Goal: Task Accomplishment & Management: Manage account settings

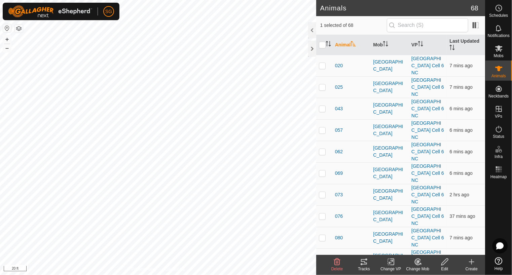
click at [366, 262] on icon at bounding box center [364, 262] width 8 height 8
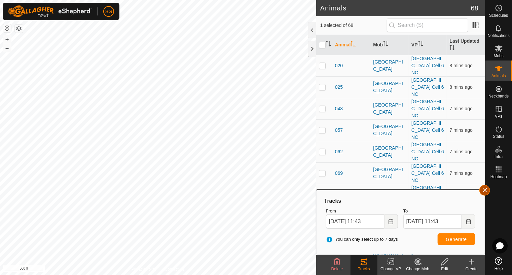
click at [486, 187] on button "button" at bounding box center [484, 190] width 11 height 11
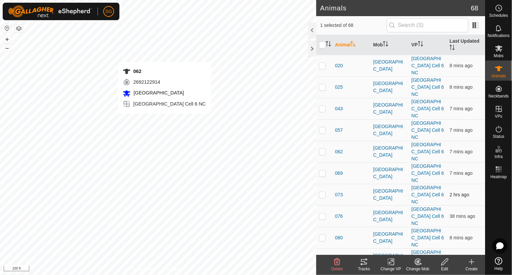
checkbox input "true"
checkbox input "false"
click at [366, 263] on icon at bounding box center [364, 261] width 6 height 5
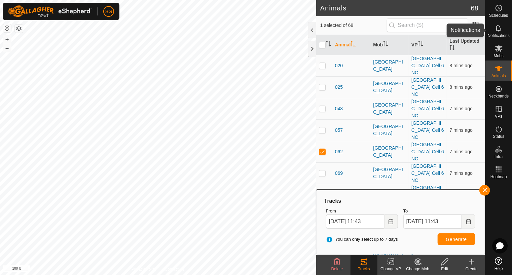
click at [502, 29] on icon at bounding box center [499, 28] width 8 height 8
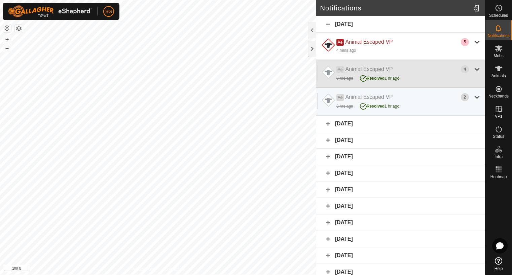
click at [473, 68] on div at bounding box center [477, 69] width 8 height 8
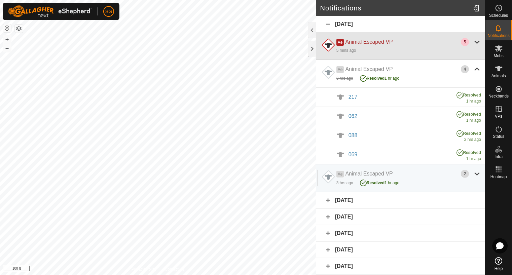
click at [473, 40] on div at bounding box center [477, 42] width 8 height 8
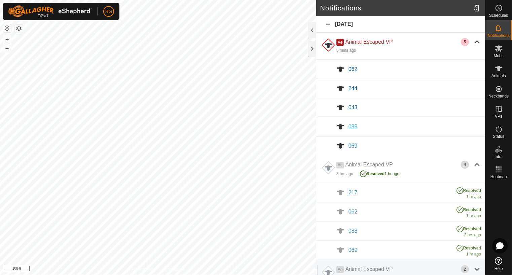
click at [351, 124] on span "088" at bounding box center [352, 127] width 9 height 6
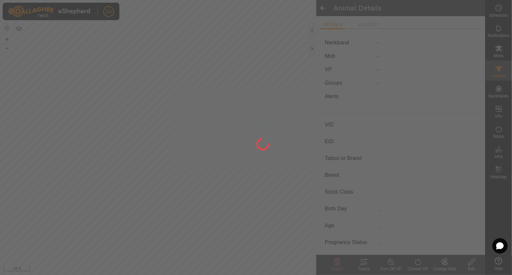
type input "088"
type input "-"
type input "088"
type input "Angus"
type input "Cow"
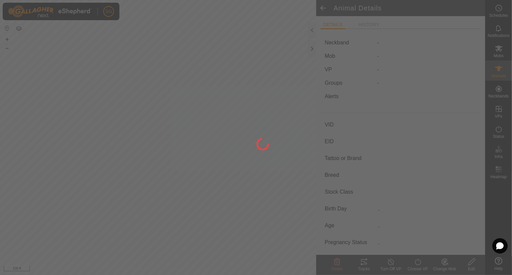
type input "Pregnant"
type input "0 kg"
type input "-"
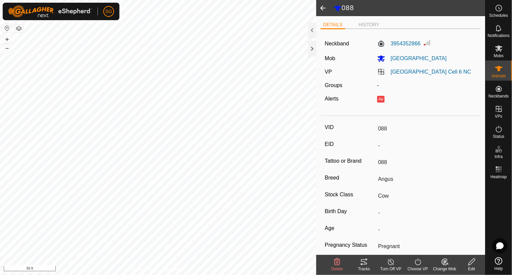
click at [364, 264] on icon at bounding box center [364, 261] width 6 height 5
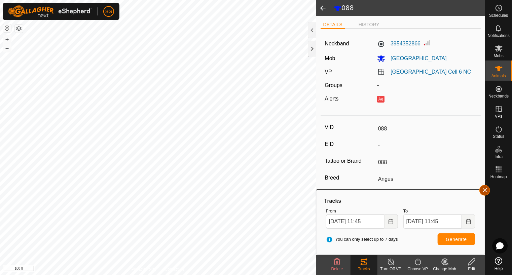
click at [486, 191] on button "button" at bounding box center [484, 190] width 11 height 11
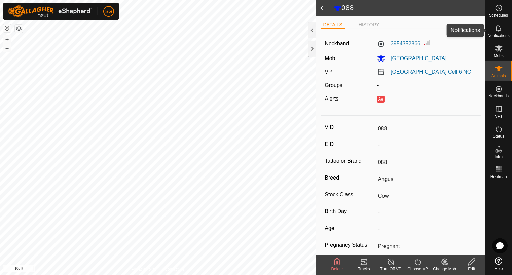
click at [501, 27] on icon at bounding box center [499, 28] width 8 height 8
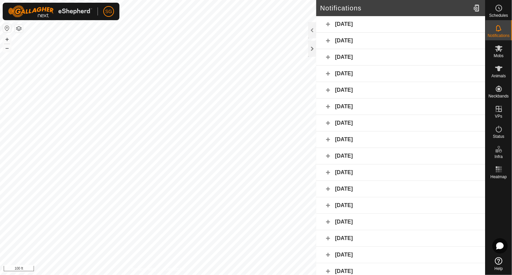
click at [327, 26] on div "[DATE]" at bounding box center [400, 24] width 169 height 16
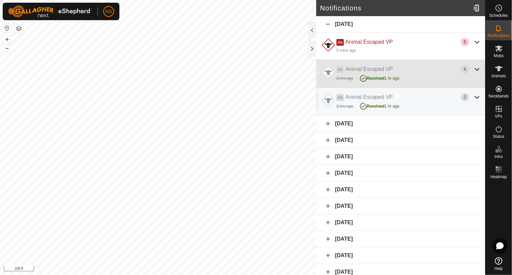
click at [473, 67] on div at bounding box center [477, 69] width 8 height 8
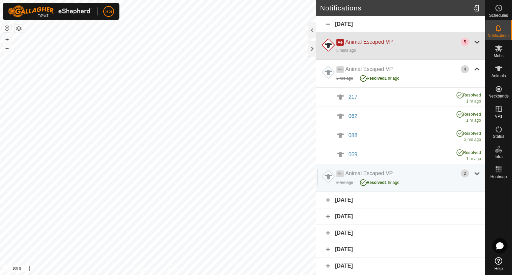
click at [473, 41] on div at bounding box center [477, 42] width 8 height 8
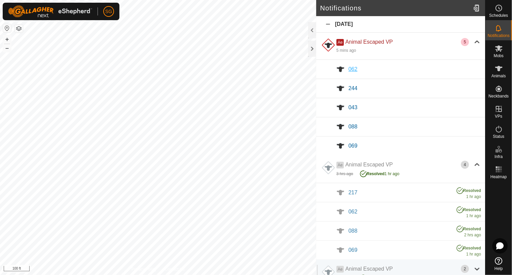
click at [352, 68] on span "062" at bounding box center [352, 69] width 9 height 6
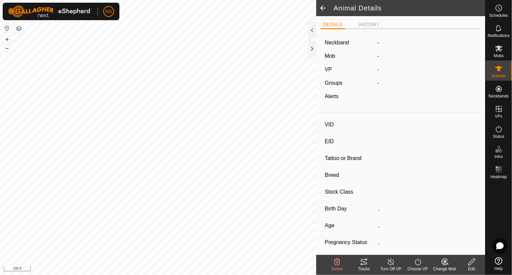
type input "062"
type input "-"
type input "062"
type input "Angus"
type input "Cow"
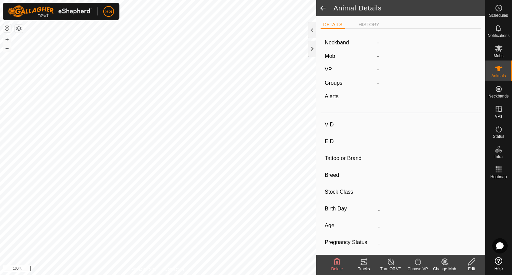
type input "Pregnant"
type input "0 kg"
type input "-"
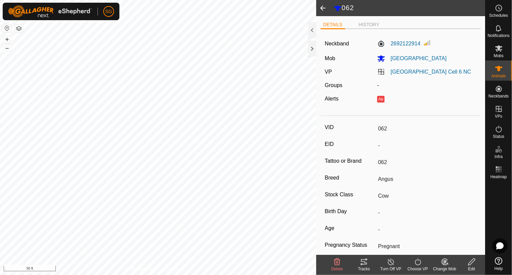
click at [363, 263] on icon at bounding box center [364, 262] width 8 height 8
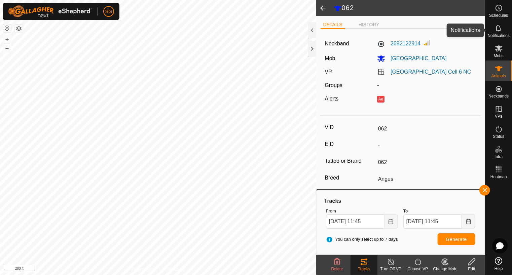
click at [498, 29] on icon at bounding box center [499, 28] width 8 height 8
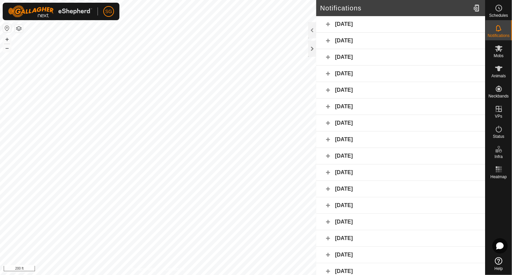
click at [328, 23] on div "[DATE]" at bounding box center [400, 24] width 169 height 16
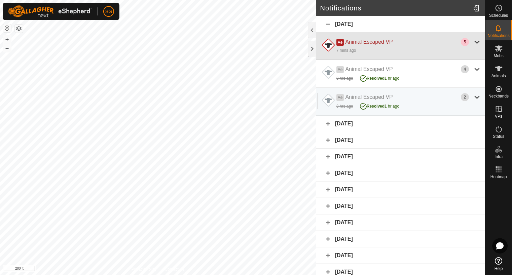
click at [473, 42] on div at bounding box center [477, 42] width 8 height 8
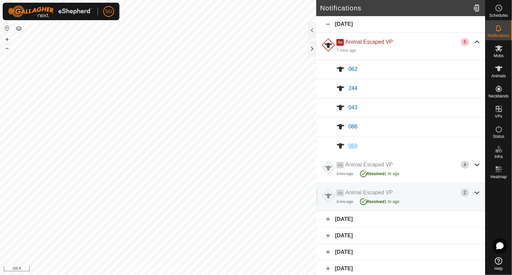
click at [350, 147] on span "069" at bounding box center [352, 146] width 9 height 6
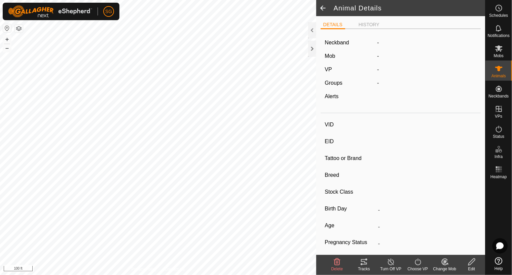
type input "069"
type input "-"
type input "069"
type input "Angus"
type input "Cow"
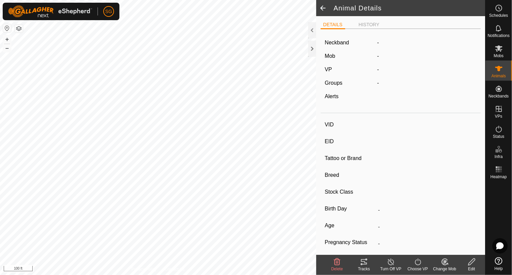
type input "Pregnant"
type input "0 kg"
type input "-"
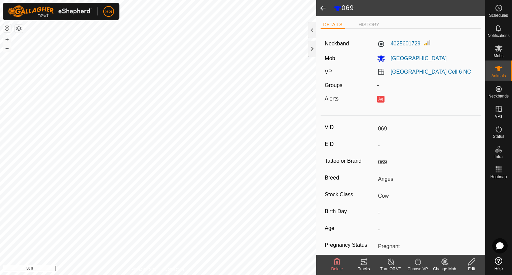
click at [363, 262] on icon at bounding box center [364, 261] width 6 height 5
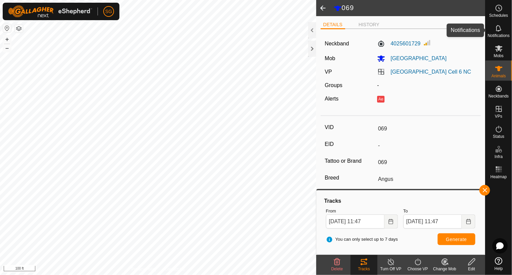
click at [499, 27] on icon at bounding box center [499, 28] width 8 height 8
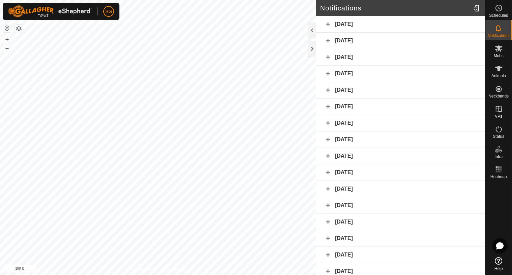
click at [326, 24] on div "[DATE]" at bounding box center [400, 24] width 169 height 16
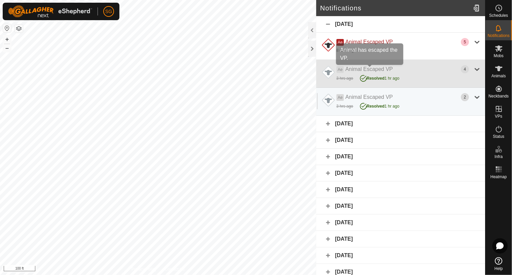
click at [392, 71] on span "Animal Escaped VP" at bounding box center [368, 69] width 47 height 6
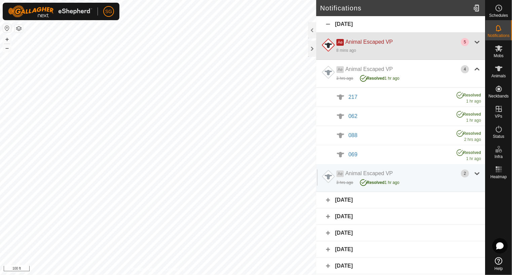
click at [473, 40] on div at bounding box center [477, 42] width 8 height 8
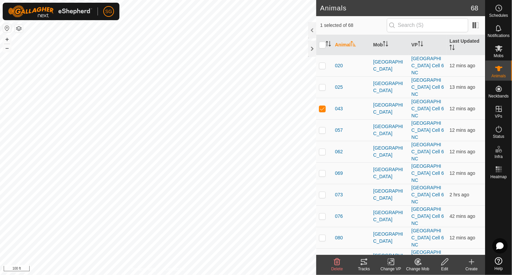
click at [362, 262] on icon at bounding box center [364, 261] width 6 height 5
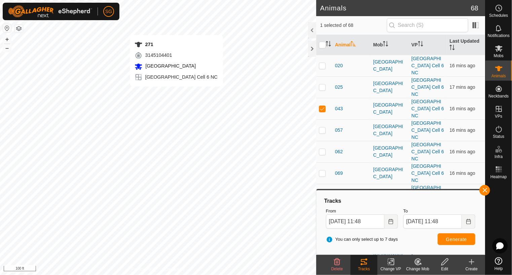
checkbox input "false"
checkbox input "true"
click at [369, 260] on tracks-svg-icon at bounding box center [363, 262] width 27 height 8
click at [487, 192] on button "button" at bounding box center [484, 190] width 11 height 11
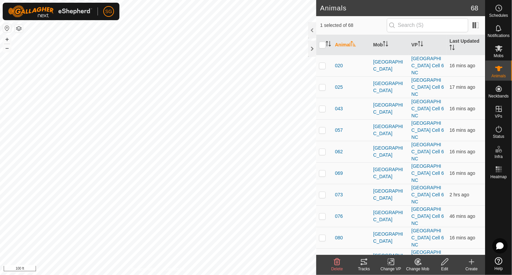
click at [364, 261] on icon at bounding box center [364, 261] width 6 height 5
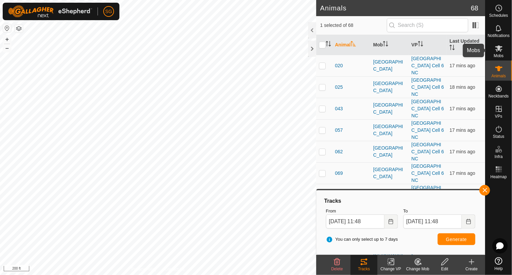
click at [499, 47] on icon at bounding box center [498, 48] width 7 height 6
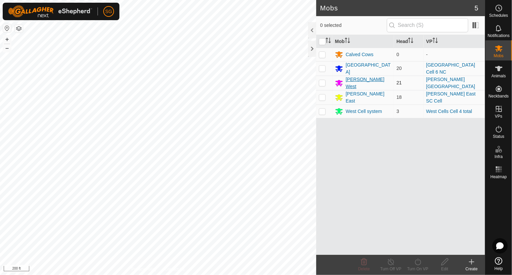
click at [353, 82] on div "[PERSON_NAME] West" at bounding box center [368, 83] width 45 height 14
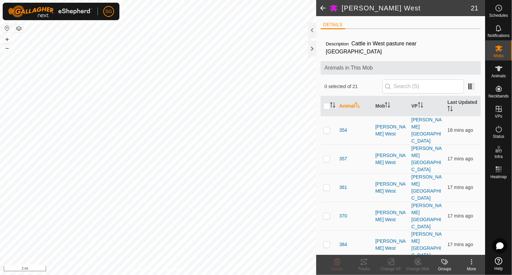
click at [319, 135] on div "[PERSON_NAME] West 21 DETAILS Description Cattle in West pasture near [GEOGRAPH…" at bounding box center [242, 137] width 485 height 275
click at [364, 62] on div "[PERSON_NAME] West 21 DETAILS Description Cattle in West pasture near [GEOGRAPH…" at bounding box center [242, 137] width 485 height 275
click at [497, 170] on rect at bounding box center [497, 170] width 2 height 2
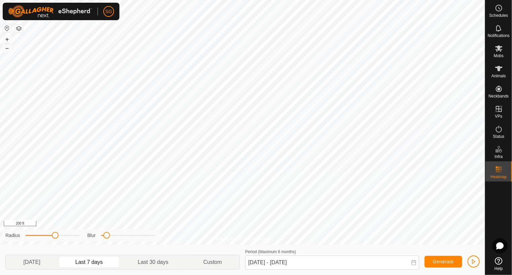
click at [324, 275] on html "SG Schedules Notifications Mobs Animals Neckbands VPs Status Infra Heatmap Help…" at bounding box center [256, 137] width 512 height 275
click at [495, 130] on icon at bounding box center [499, 129] width 8 height 8
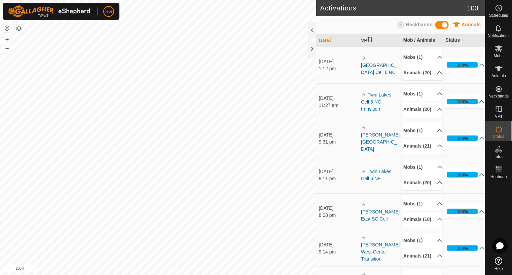
scroll to position [34, 0]
